Goal: Ask a question

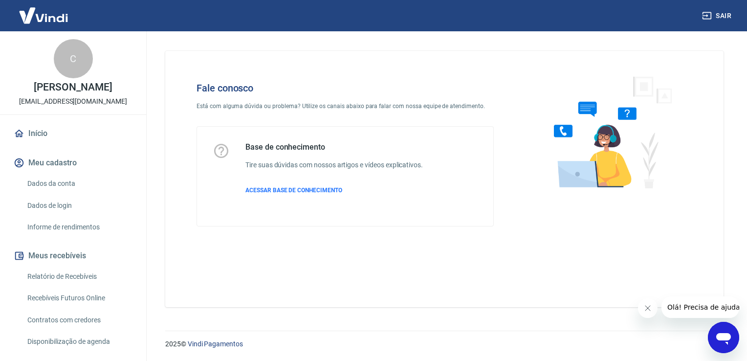
click at [725, 342] on icon "Abrir janela de mensagens" at bounding box center [724, 338] width 18 height 18
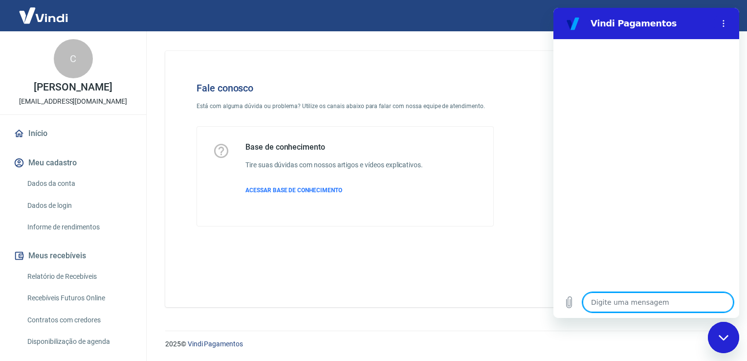
click at [617, 299] on textarea at bounding box center [658, 303] width 151 height 20
type textarea "x"
click at [652, 304] on textarea at bounding box center [658, 303] width 151 height 20
type textarea "b"
type textarea "x"
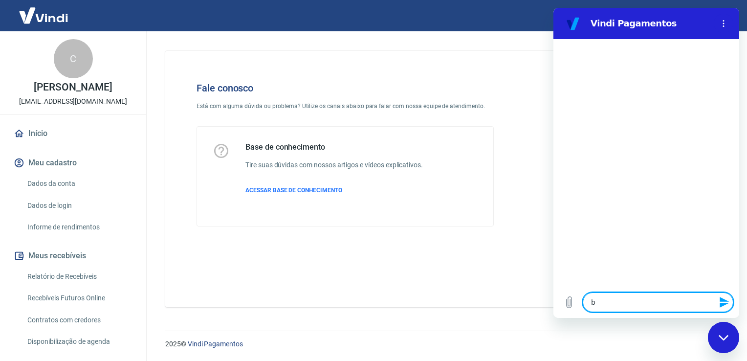
type textarea "bo"
type textarea "x"
type textarea "bom"
type textarea "x"
type textarea "bom"
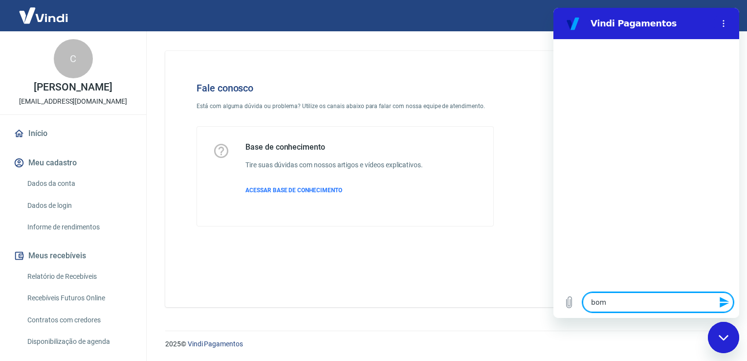
type textarea "x"
type textarea "bom d"
type textarea "x"
type textarea "bom di"
type textarea "x"
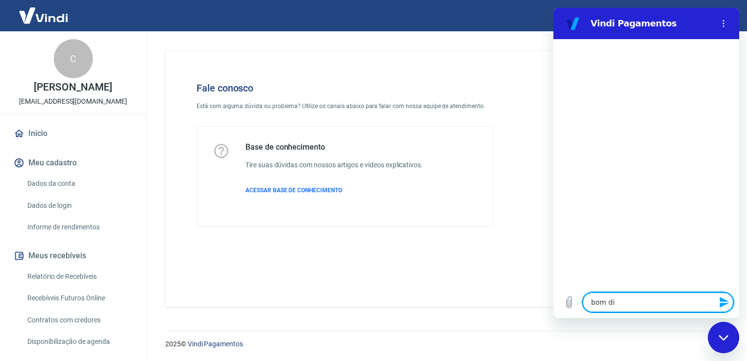
type textarea "bom dia"
type textarea "x"
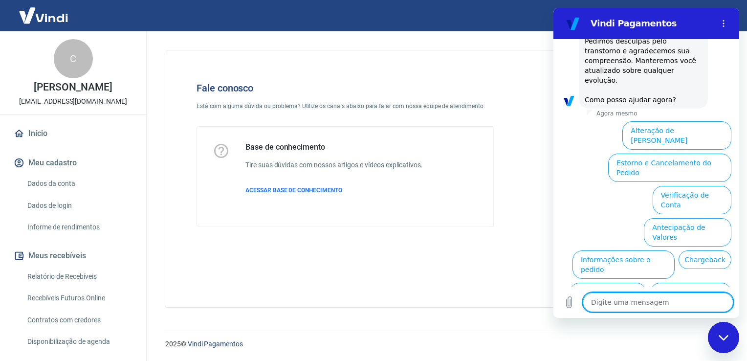
scroll to position [260, 0]
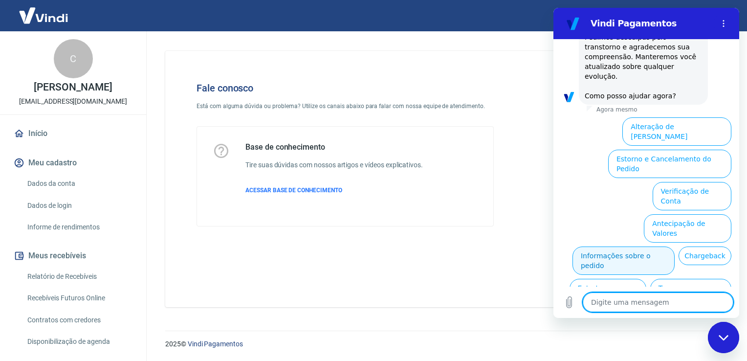
click at [622, 247] on button "Informações sobre o pedido" at bounding box center [624, 261] width 102 height 28
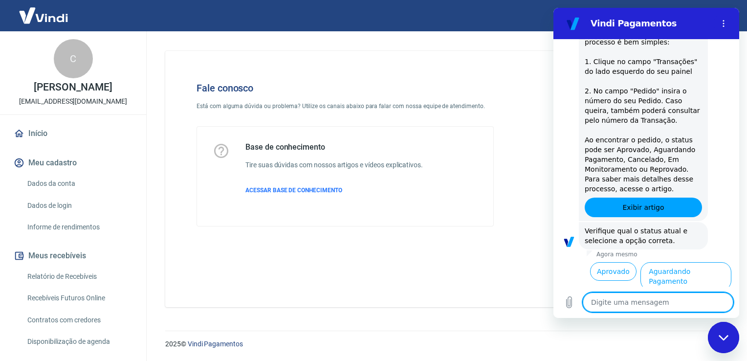
scroll to position [430, 0]
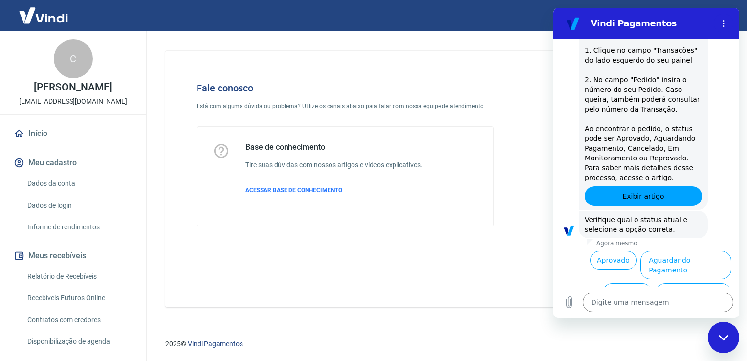
click at [688, 251] on button "Aguardando Pagamento" at bounding box center [686, 265] width 91 height 28
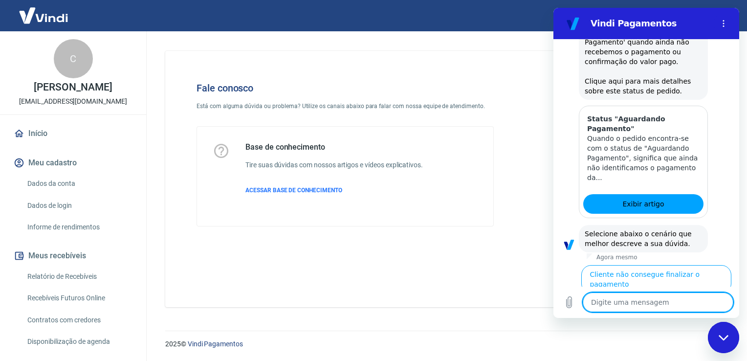
scroll to position [706, 0]
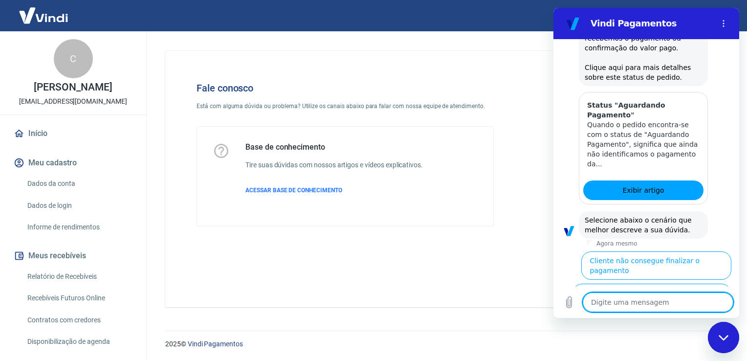
click at [652, 316] on button "Cliente pagou, mas pedido consta 'Aguardando Pagamento'" at bounding box center [672, 335] width 120 height 38
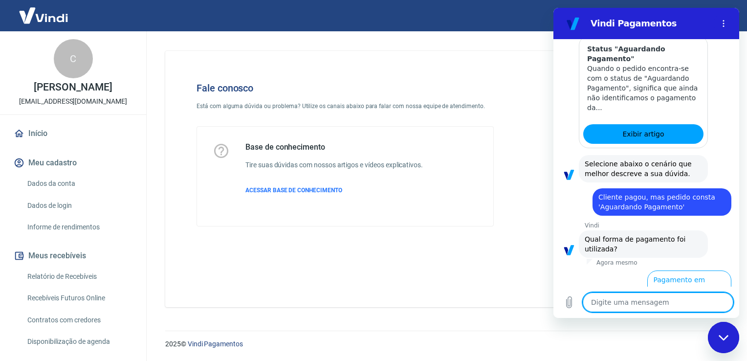
scroll to position [772, 0]
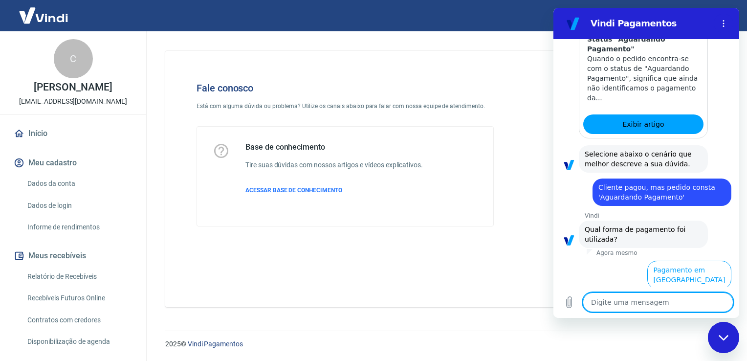
click at [667, 293] on button "Pagamento em Pix" at bounding box center [694, 307] width 73 height 28
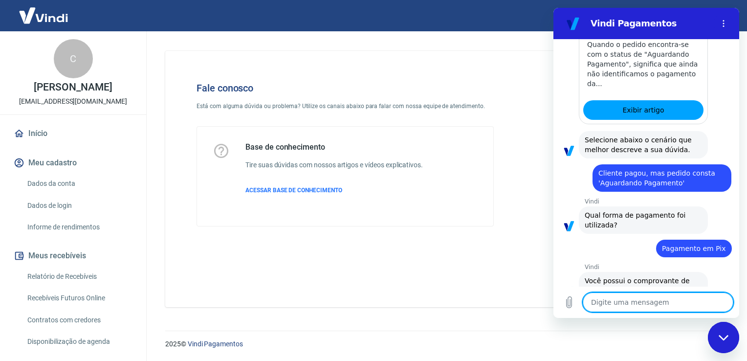
scroll to position [793, 0]
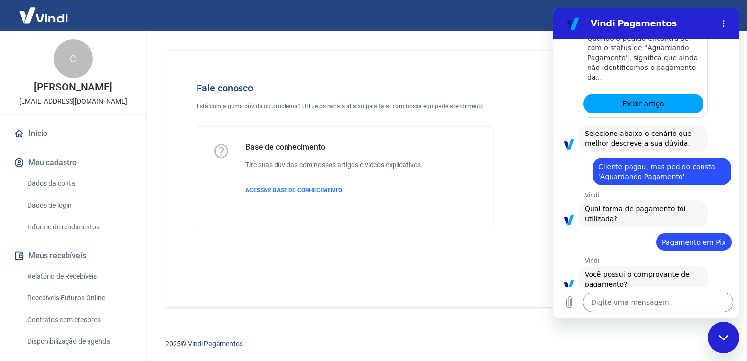
click at [674, 306] on button "Sim" at bounding box center [684, 315] width 28 height 19
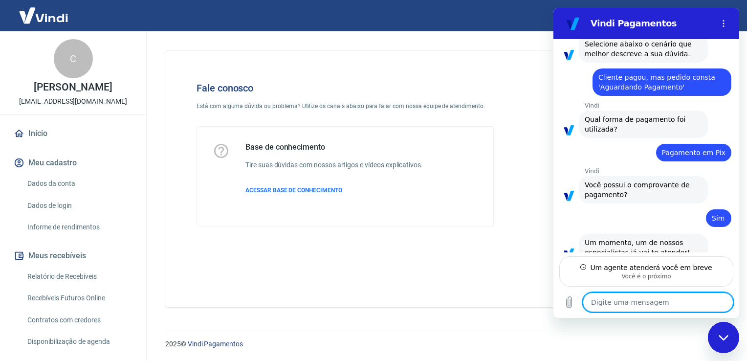
scroll to position [881, 0]
type textarea "x"
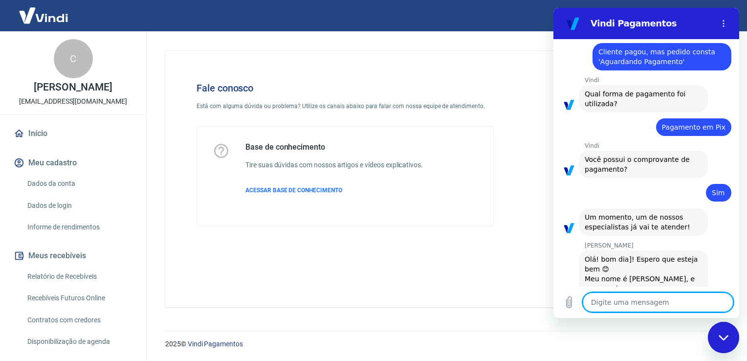
scroll to position [910, 0]
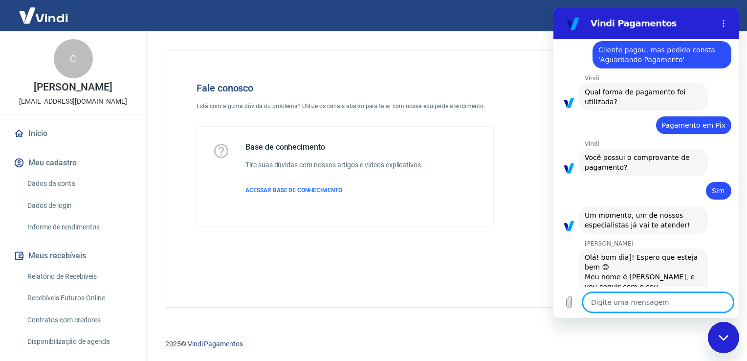
click at [622, 296] on textarea at bounding box center [658, 303] width 151 height 20
type textarea "C"
type textarea "x"
type textarea "Ca"
type textarea "x"
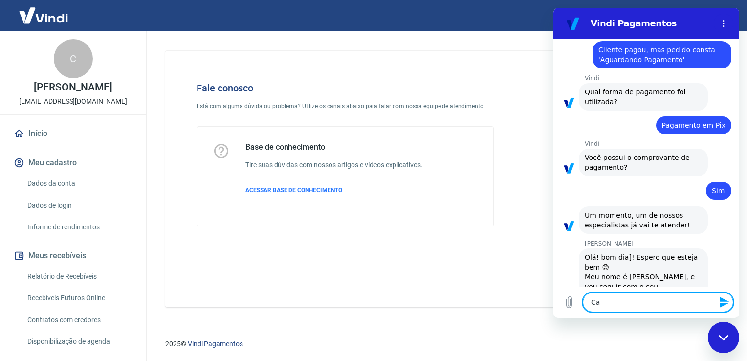
type textarea "Cam"
type textarea "x"
type textarea "Cami"
type textarea "x"
type textarea "Camil"
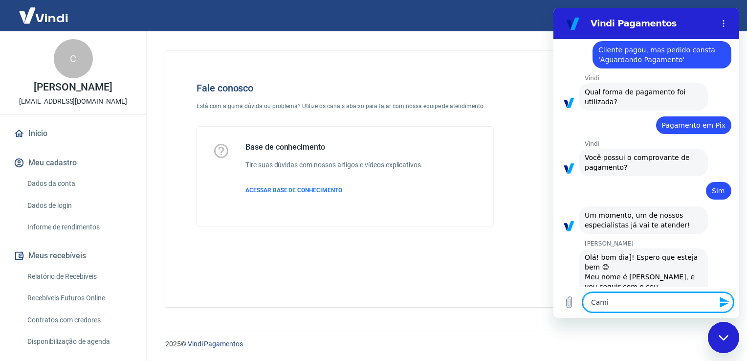
type textarea "x"
type textarea "Camila"
type textarea "x"
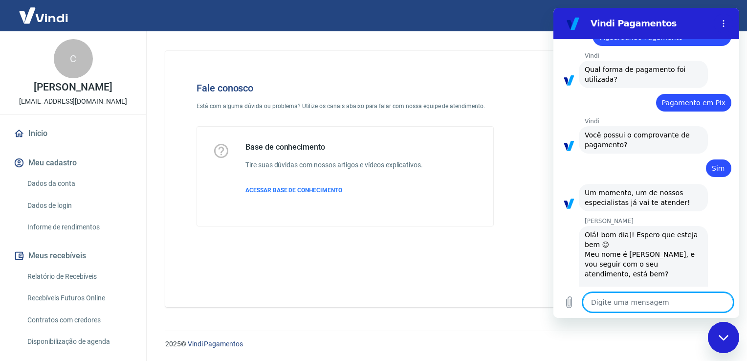
type textarea "x"
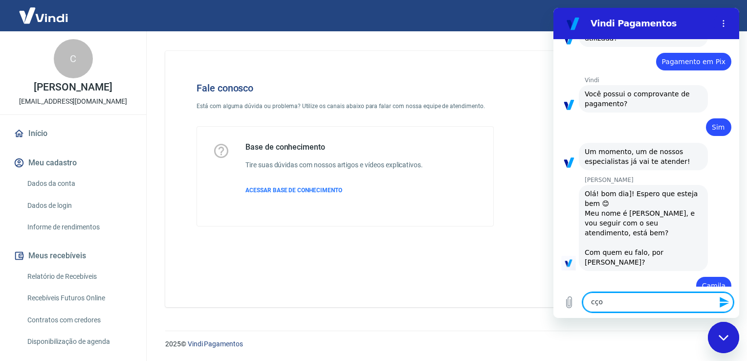
scroll to position [975, 0]
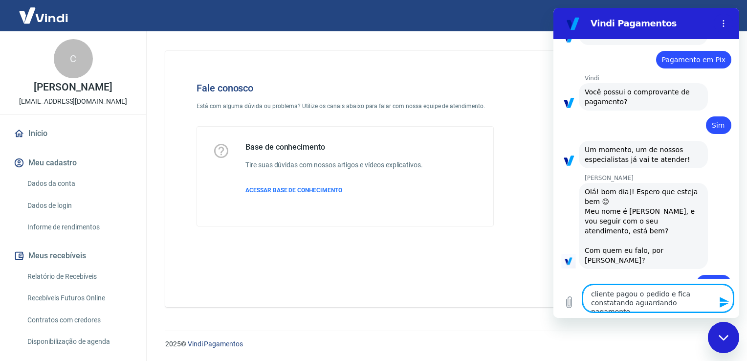
click at [663, 291] on textarea "cliente pagou o pedido e fica constatando aguardando pagamento" at bounding box center [658, 298] width 151 height 27
type textarea "cliente pagou o pedido no pix e fica constatando aguardando pagamento"
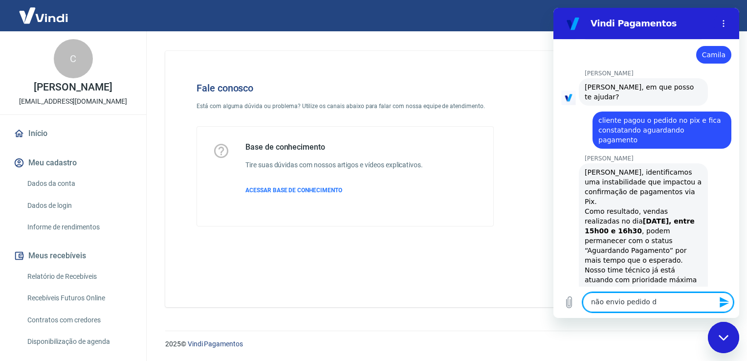
scroll to position [1206, 0]
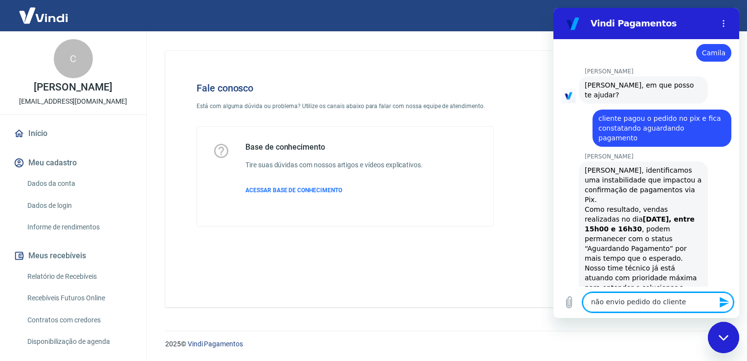
type textarea "não envio pedido do cliente?"
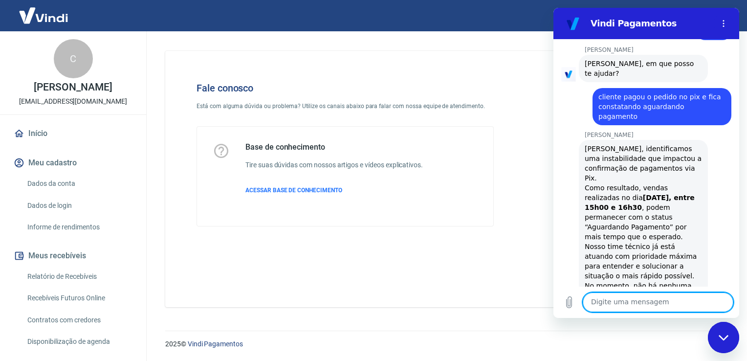
scroll to position [1230, 0]
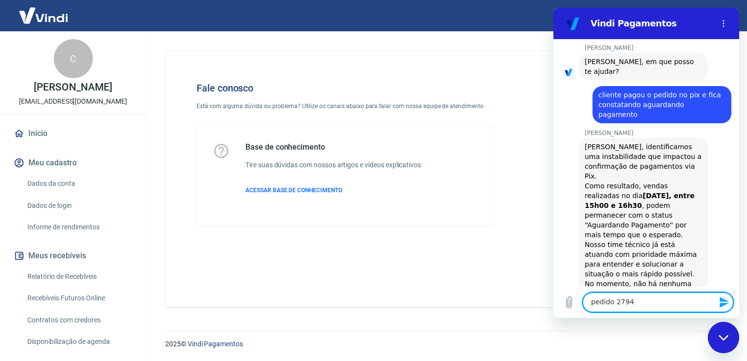
type textarea "pedido 27948"
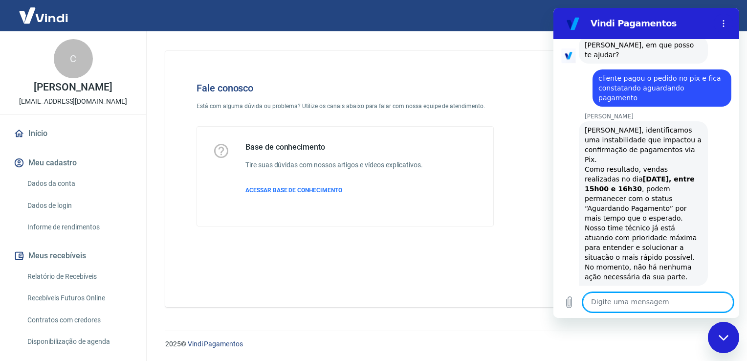
scroll to position [1248, 0]
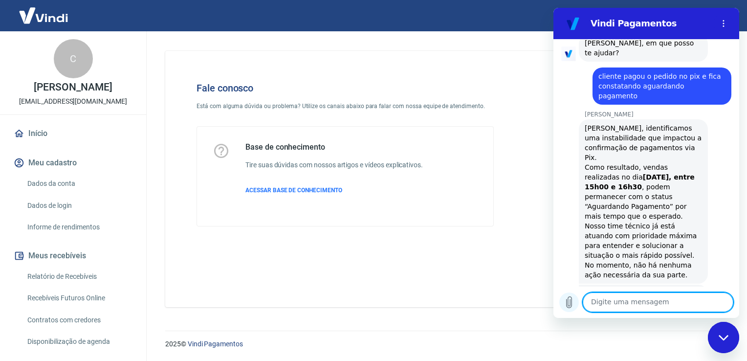
click at [571, 293] on button "Carregar arquivo" at bounding box center [570, 303] width 20 height 20
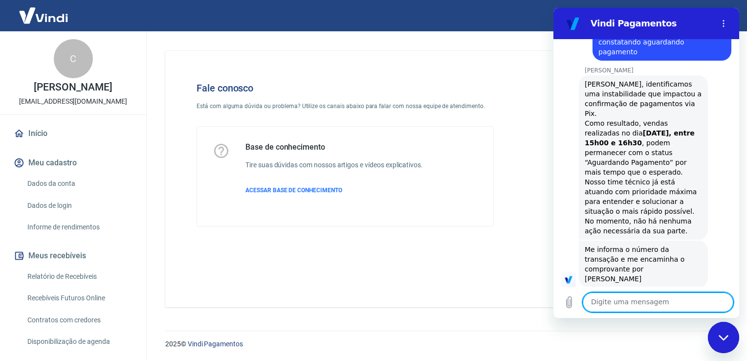
scroll to position [1291, 0]
type textarea "comprovante"
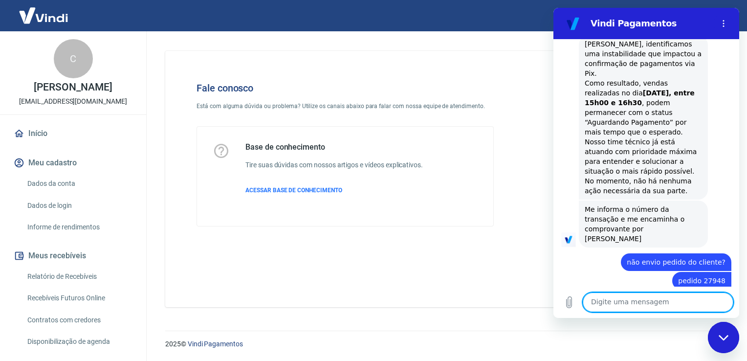
scroll to position [1334, 0]
type textarea "a cliente está me cobrando um retorno"
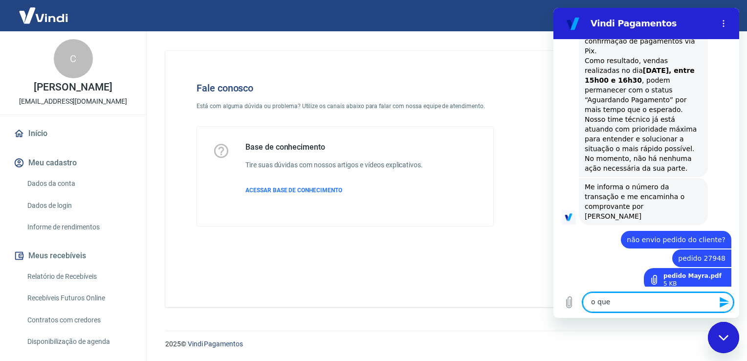
scroll to position [1357, 0]
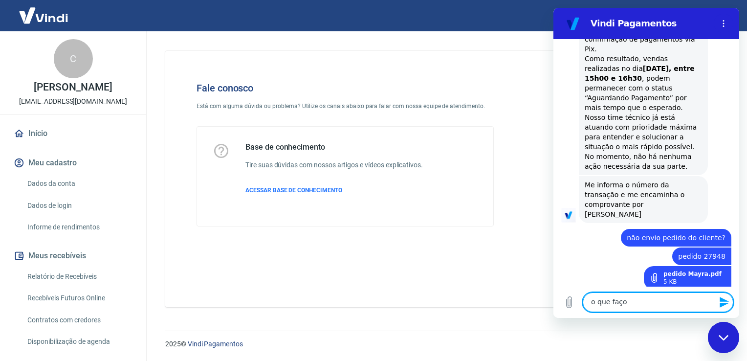
type textarea "o que faço?"
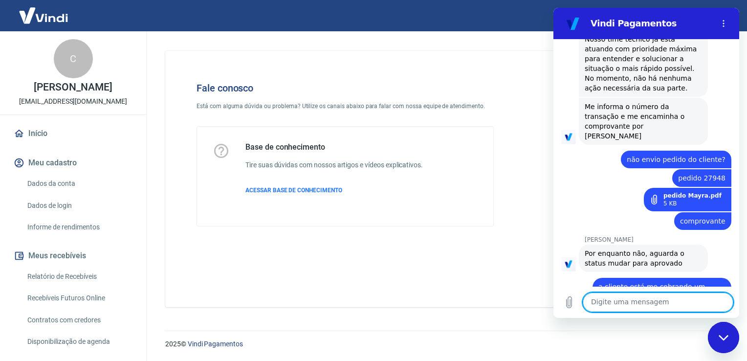
scroll to position [1437, 0]
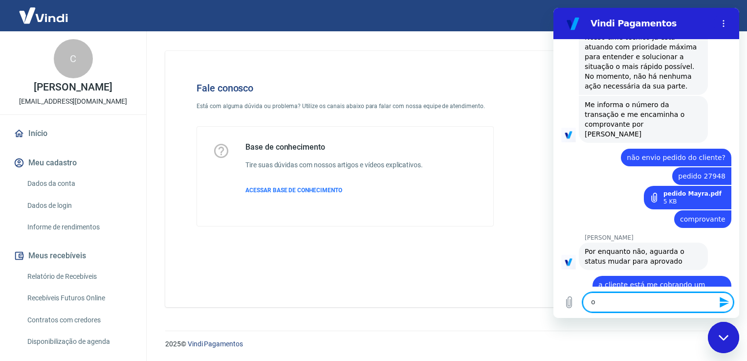
type textarea "ok"
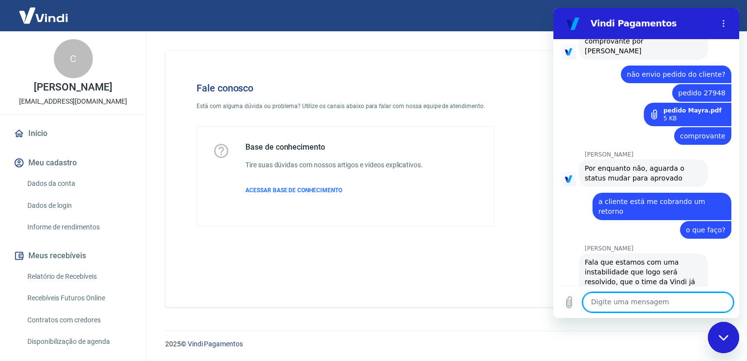
scroll to position [1522, 0]
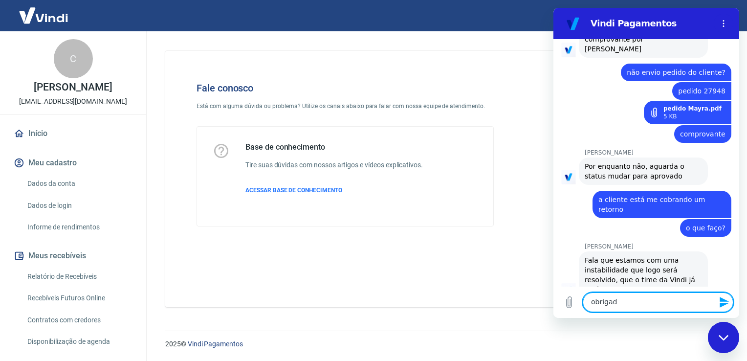
type textarea "obrigada"
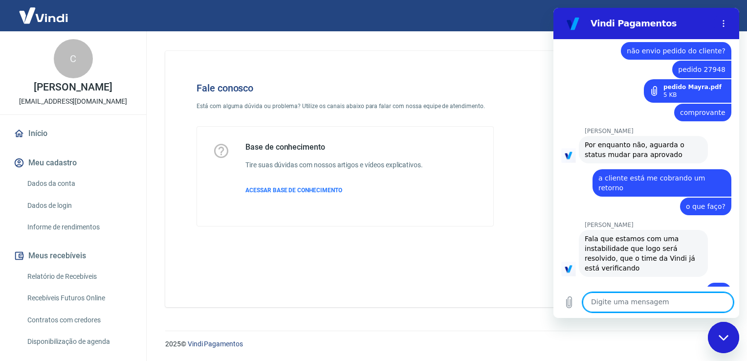
scroll to position [1546, 0]
